Goal: Find contact information: Find contact information

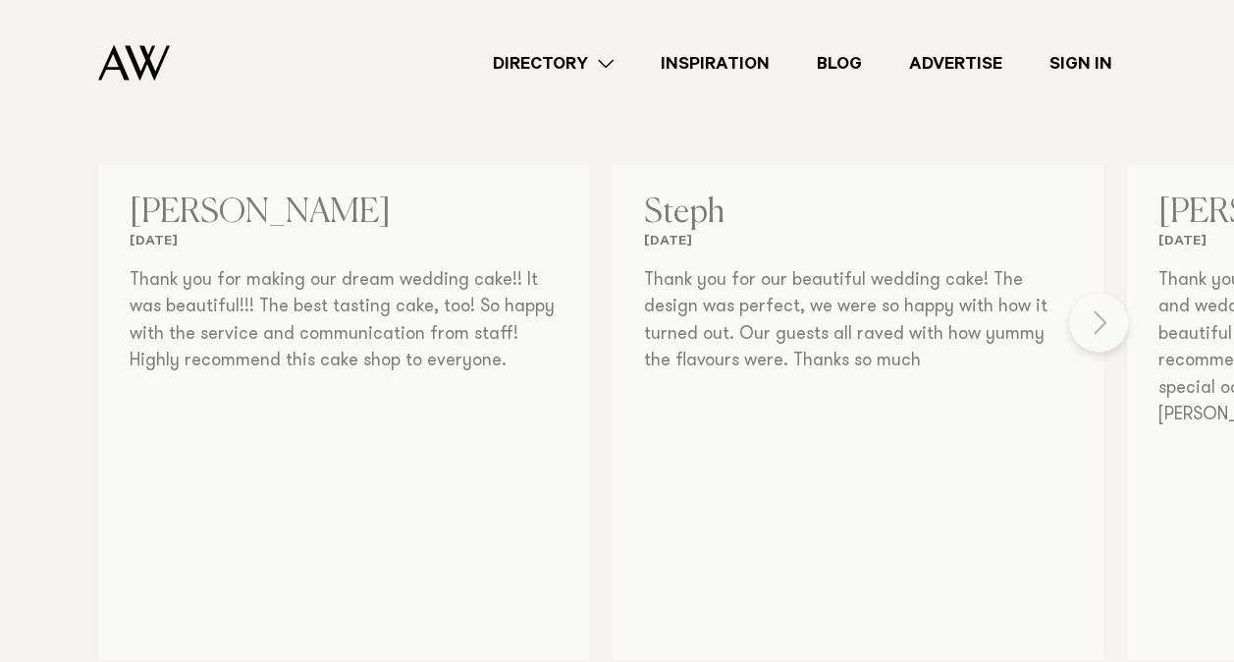
scroll to position [1718, 0]
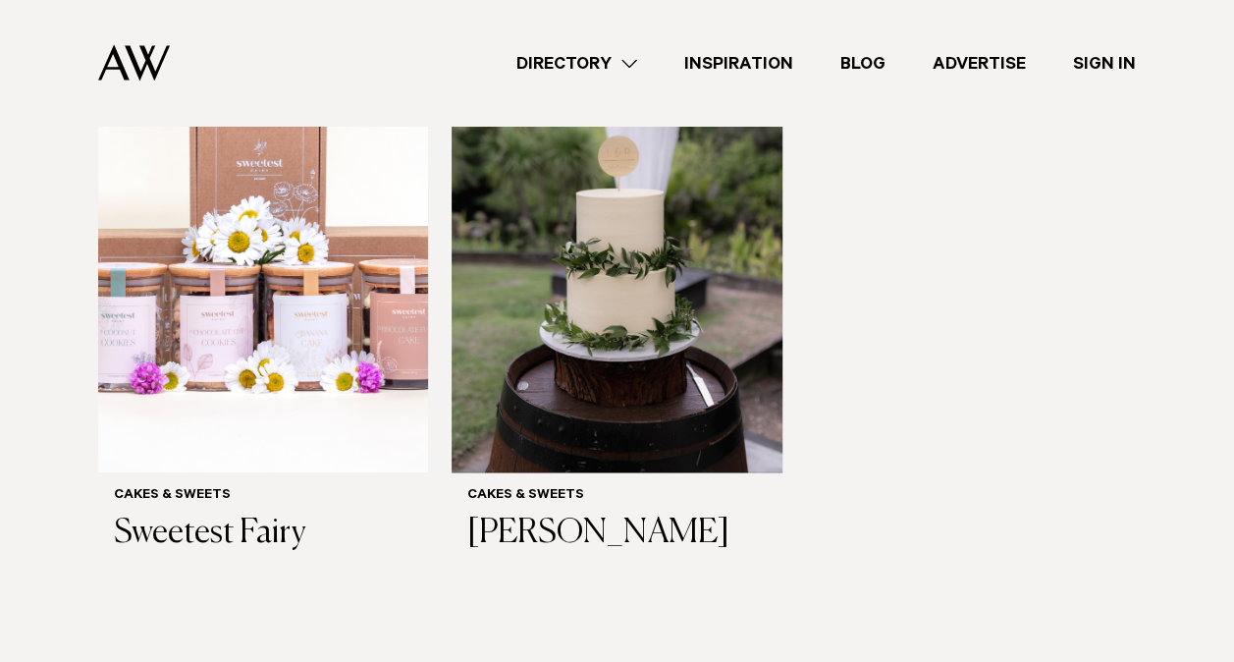
scroll to position [1351, 0]
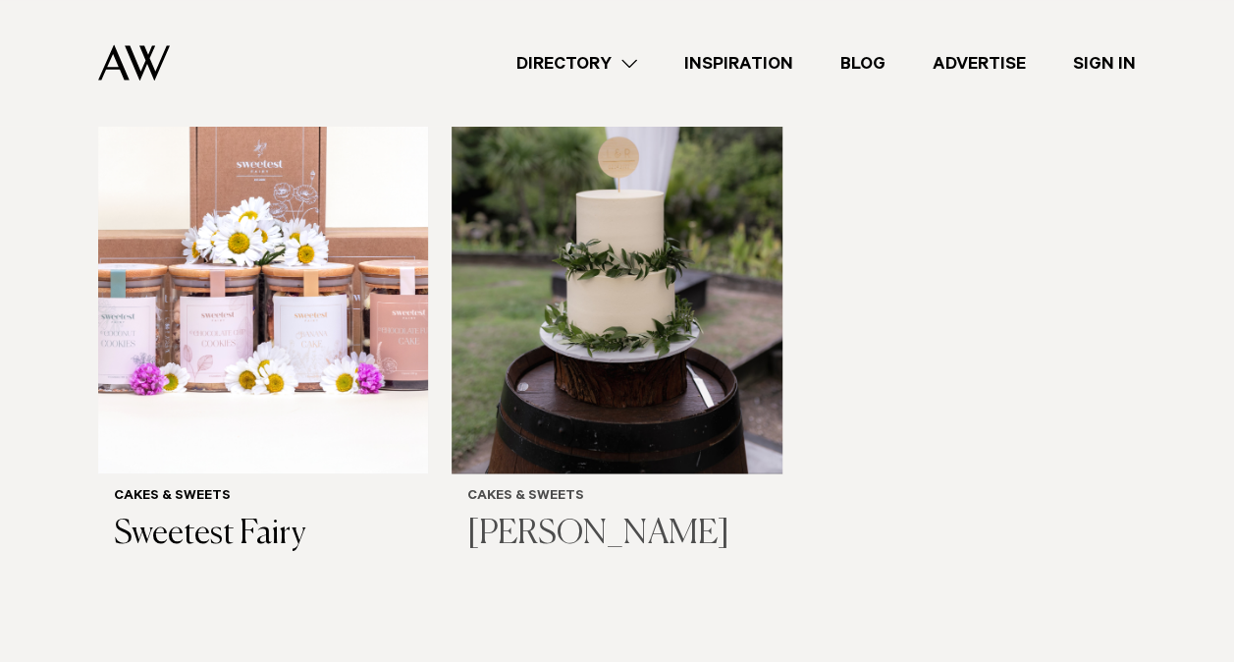
click at [505, 436] on img at bounding box center [617, 251] width 330 height 443
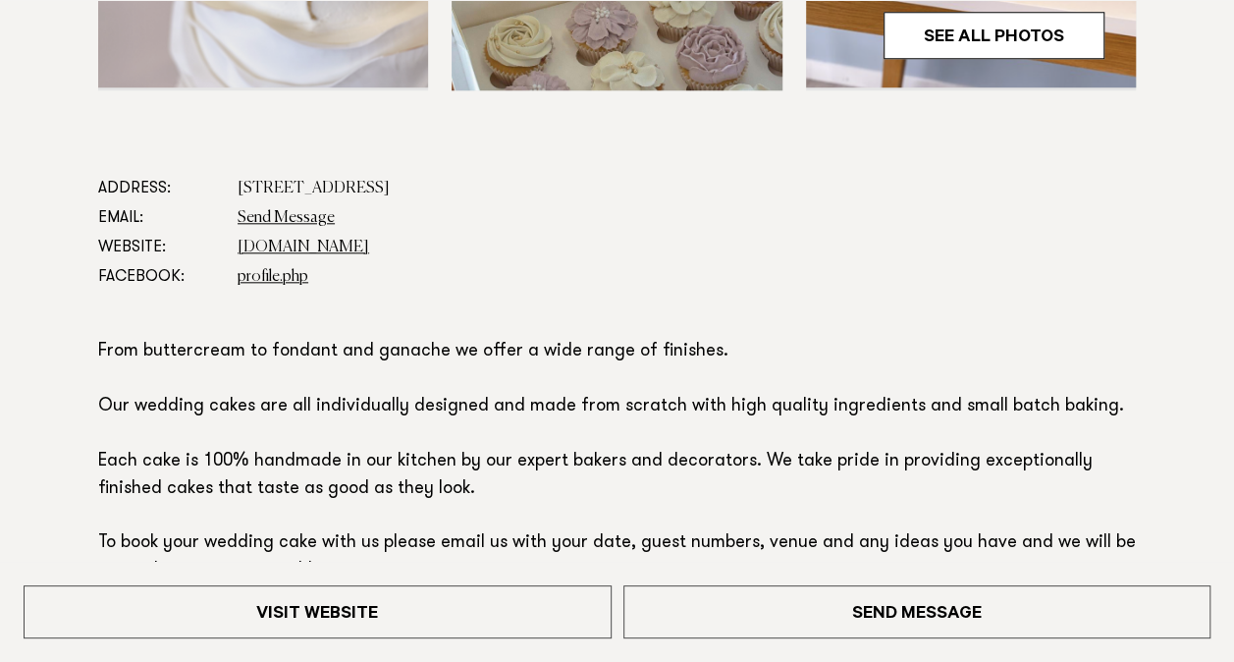
scroll to position [946, 0]
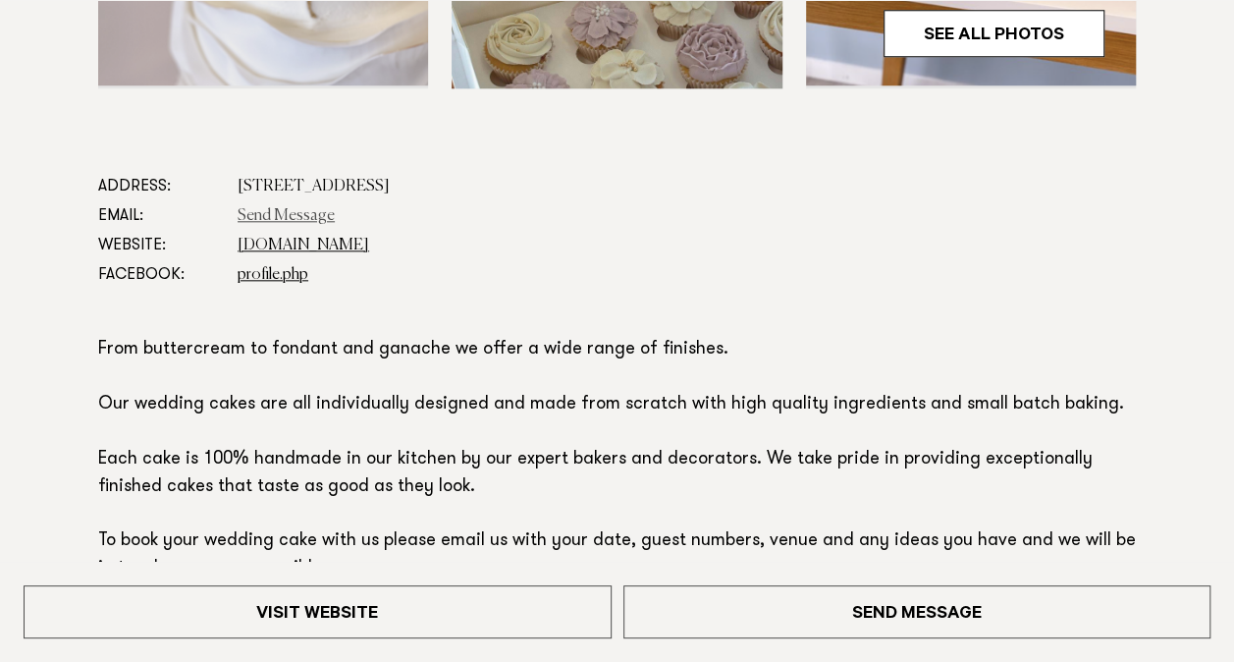
click at [314, 215] on link "Send Message" at bounding box center [286, 216] width 97 height 16
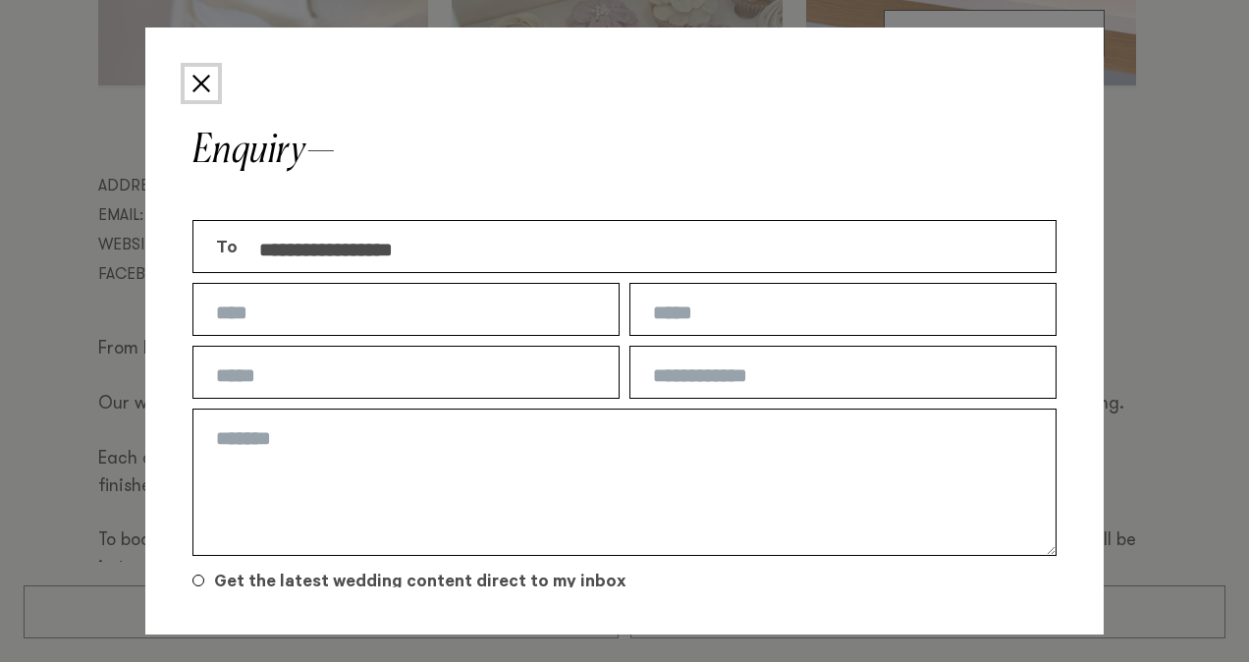
click at [201, 95] on button "Close" at bounding box center [201, 83] width 33 height 33
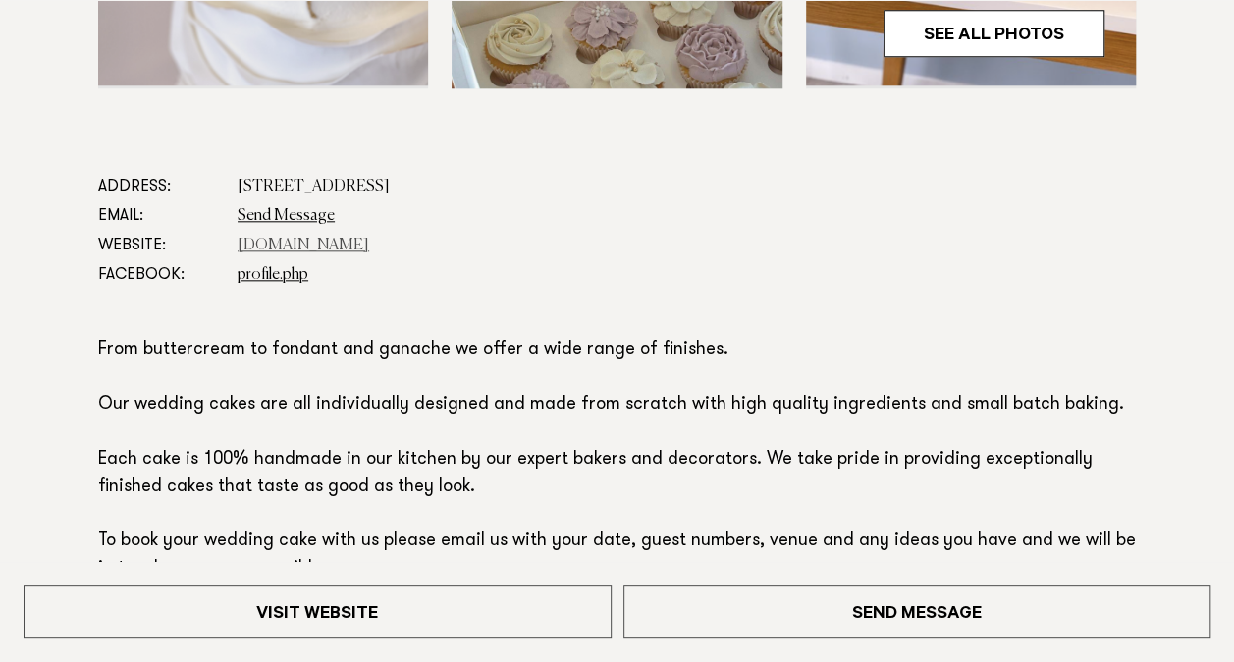
click at [271, 244] on link "www.jennamareecakes.co.nz" at bounding box center [304, 246] width 132 height 16
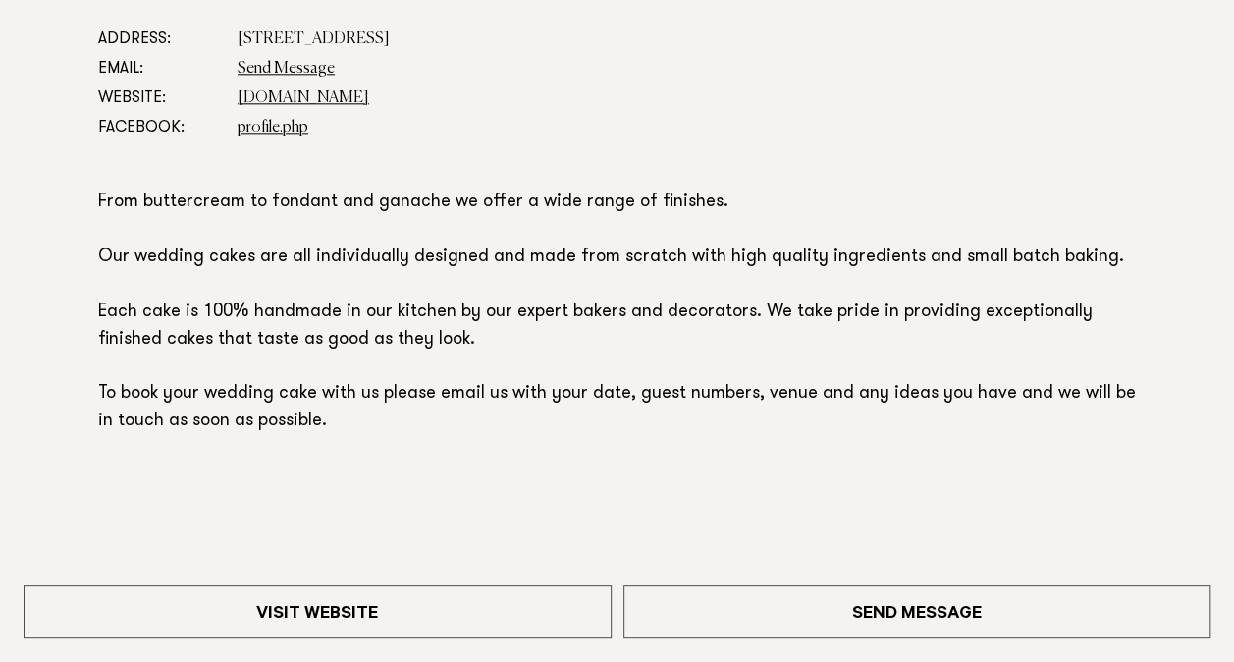
scroll to position [1093, 0]
